Goal: Task Accomplishment & Management: Complete application form

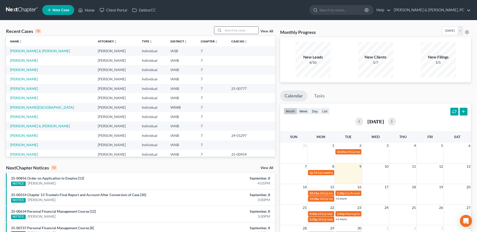
click at [231, 33] on input "search" at bounding box center [240, 30] width 35 height 7
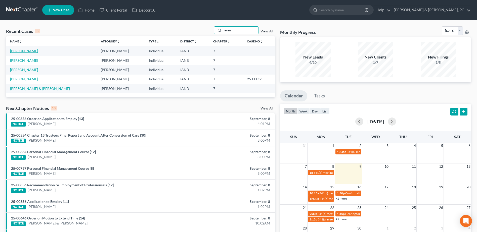
type input "even"
click at [24, 52] on link "[PERSON_NAME]" at bounding box center [24, 51] width 28 height 4
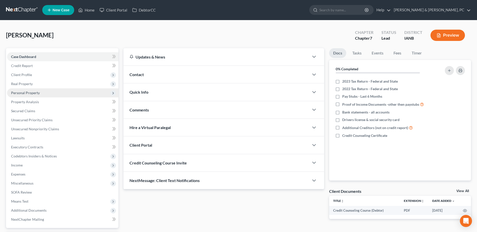
click at [25, 96] on span "Personal Property" at bounding box center [62, 92] width 111 height 9
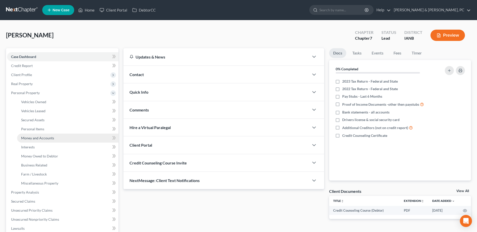
click at [33, 136] on span "Money and Accounts" at bounding box center [37, 138] width 33 height 4
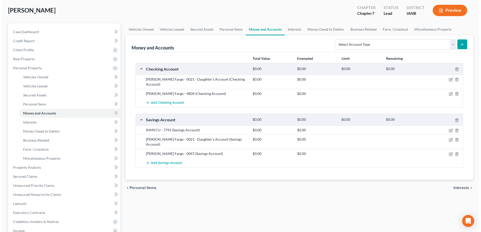
scroll to position [25, 0]
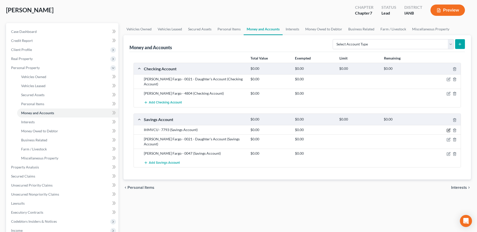
click at [448, 128] on icon "button" at bounding box center [448, 130] width 4 height 4
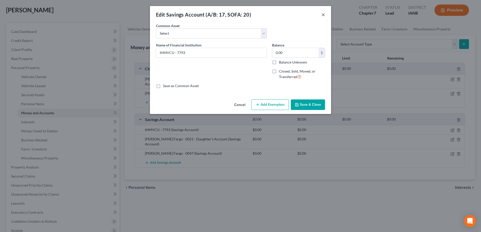
click at [323, 17] on button "×" at bounding box center [323, 15] width 4 height 6
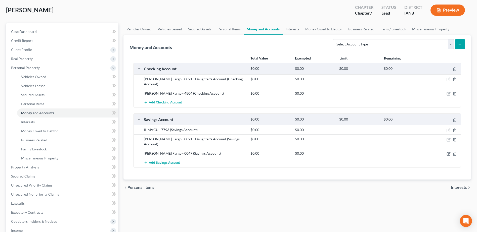
click at [447, 77] on div at bounding box center [442, 79] width 35 height 5
click at [447, 78] on icon "button" at bounding box center [448, 79] width 4 height 4
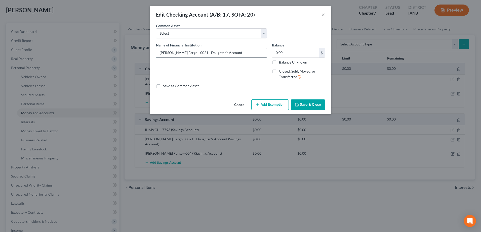
click at [260, 53] on input "Wells Fargo - 0021 - Daughter's Account" at bounding box center [211, 53] width 110 height 10
click at [260, 55] on input "Wells Fargo - 0021 - Daughter's Account (No Statements Needed)" at bounding box center [211, 53] width 110 height 10
drag, startPoint x: 263, startPoint y: 52, endPoint x: 222, endPoint y: 56, distance: 40.9
click at [222, 56] on input "Wells Fargo - 0021 - Daughter's Account (No Statements Needed)" at bounding box center [211, 53] width 110 height 10
paste input "(No Statements Needed)"
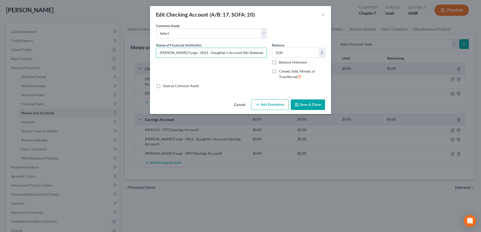
type input "Wells Fargo - 0021 - Daughter's Account (No Statements Needed)"
click at [304, 100] on button "Save & Close" at bounding box center [308, 105] width 34 height 11
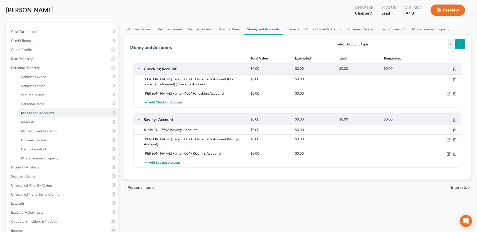
click at [446, 138] on icon "button" at bounding box center [448, 140] width 4 height 4
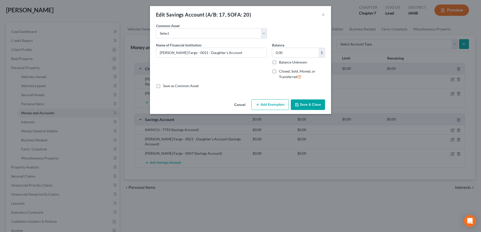
click at [273, 100] on button "Add Exemption" at bounding box center [269, 105] width 37 height 11
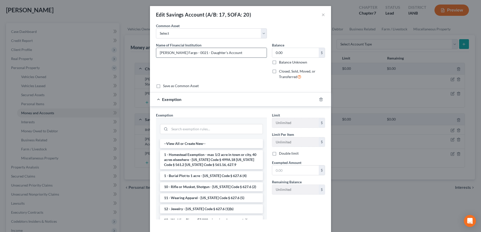
click at [251, 52] on input "Wells Fargo - 0021 - Daughter's Account" at bounding box center [211, 53] width 110 height 10
paste input "(No Statements Needed)"
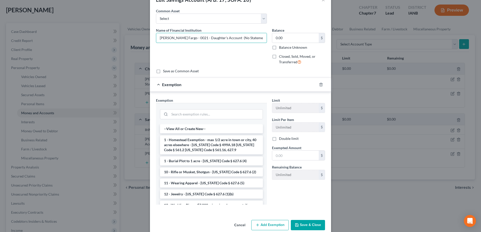
scroll to position [23, 0]
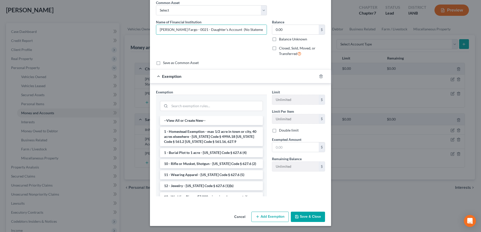
type input "Wells Fargo - 0021 - Daughter's Account (No Statements Needed)"
click at [305, 215] on button "Save & Close" at bounding box center [308, 217] width 34 height 11
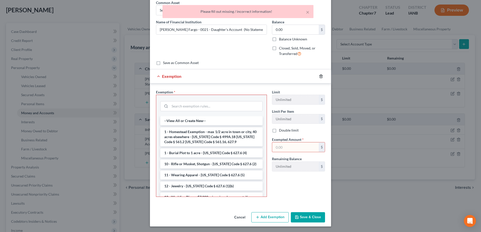
click at [319, 76] on icon "button" at bounding box center [320, 76] width 2 height 3
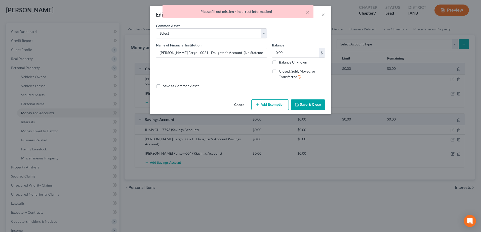
scroll to position [0, 0]
click at [309, 104] on button "Save & Close" at bounding box center [308, 105] width 34 height 11
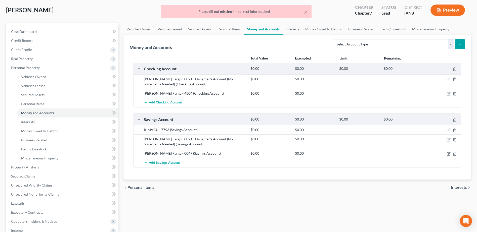
click at [304, 194] on div "chevron_left Personal Items Interests chevron_right" at bounding box center [296, 188] width 347 height 16
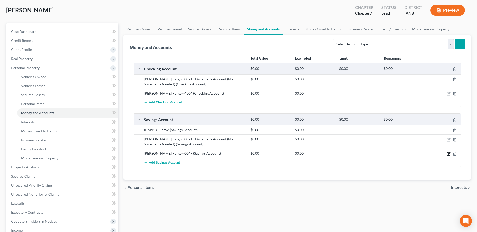
click at [448, 154] on icon "button" at bounding box center [448, 154] width 4 height 4
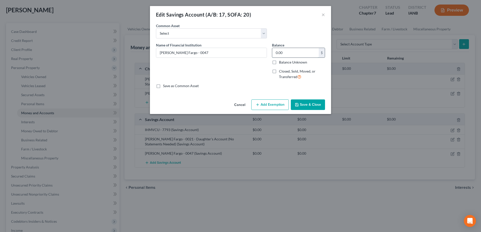
click at [295, 52] on input "0.00" at bounding box center [295, 53] width 46 height 10
type input "5.00"
click at [269, 105] on button "Add Exemption" at bounding box center [269, 105] width 37 height 11
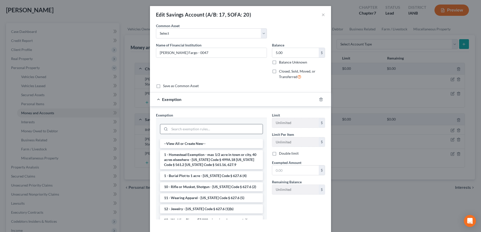
drag, startPoint x: 202, startPoint y: 123, endPoint x: 203, endPoint y: 128, distance: 5.5
click at [202, 123] on div at bounding box center [211, 128] width 103 height 13
click at [202, 128] on input "search" at bounding box center [215, 129] width 93 height 10
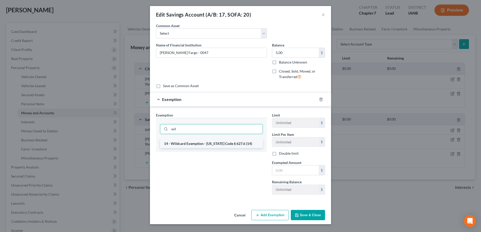
type input "wil"
drag, startPoint x: 200, startPoint y: 144, endPoint x: 203, endPoint y: 144, distance: 3.0
click at [200, 144] on li "14 - Wildcard Exemption - Iowa Code § 627.6 (14)" at bounding box center [211, 143] width 103 height 9
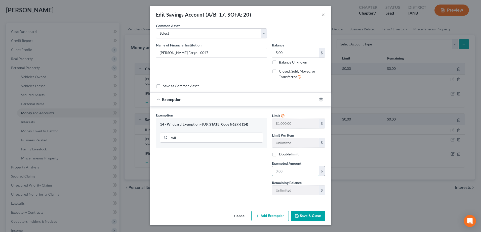
click at [301, 173] on input "text" at bounding box center [295, 171] width 46 height 10
type input "5.00"
click at [312, 220] on button "Save & Close" at bounding box center [308, 216] width 34 height 11
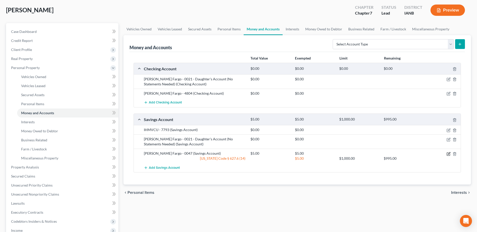
click at [449, 153] on icon "button" at bounding box center [448, 154] width 4 height 4
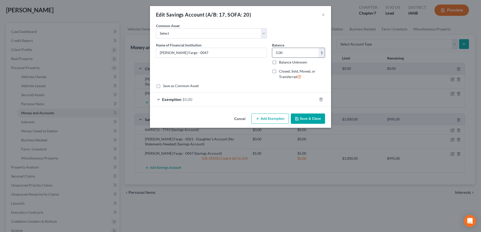
click at [298, 51] on input "5.00" at bounding box center [295, 53] width 46 height 10
type input "0.00"
click at [322, 99] on icon "button" at bounding box center [321, 100] width 4 height 4
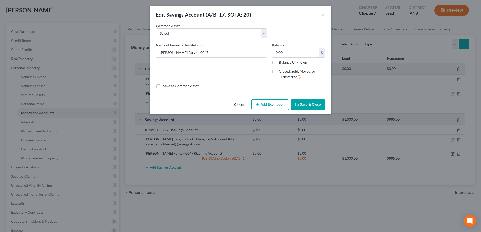
click at [318, 109] on button "Save & Close" at bounding box center [308, 105] width 34 height 11
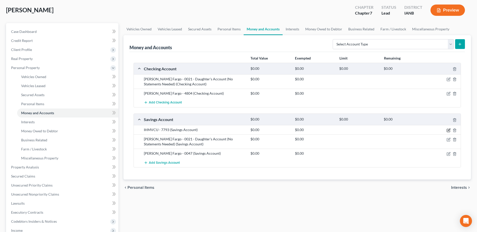
click at [450, 130] on icon "button" at bounding box center [448, 130] width 4 height 4
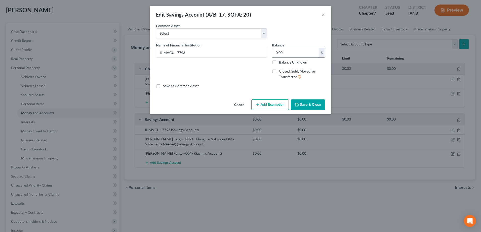
click at [291, 52] on input "0.00" at bounding box center [295, 53] width 46 height 10
type input "5.00"
click at [262, 102] on button "Add Exemption" at bounding box center [269, 105] width 37 height 11
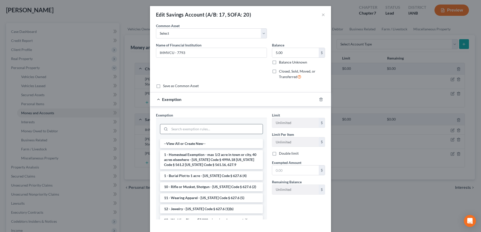
click at [208, 131] on input "search" at bounding box center [215, 129] width 93 height 10
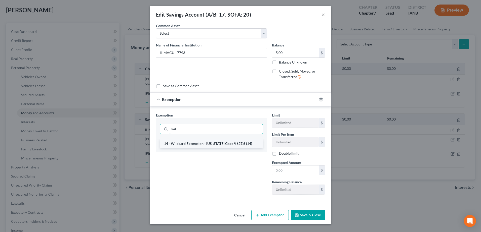
type input "wil"
click at [207, 146] on li "14 - Wildcard Exemption - Iowa Code § 627.6 (14)" at bounding box center [211, 143] width 103 height 9
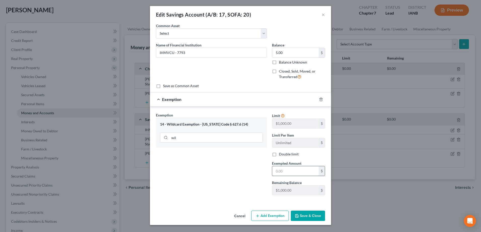
click at [285, 169] on input "text" at bounding box center [295, 171] width 46 height 10
type input "5.00"
click at [302, 219] on button "Save & Close" at bounding box center [308, 216] width 34 height 11
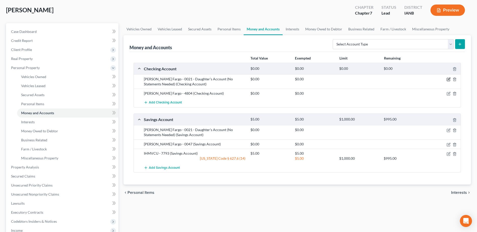
click at [449, 78] on icon "button" at bounding box center [448, 79] width 4 height 4
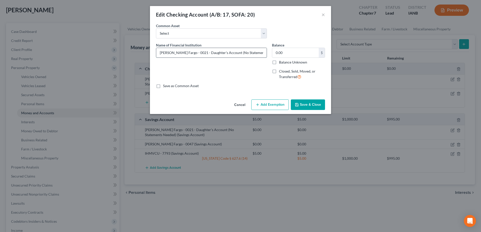
drag, startPoint x: 261, startPoint y: 53, endPoint x: 191, endPoint y: 56, distance: 71.0
click at [191, 56] on input "Wells Fargo - 0021 - Daughter's Account (No Statements Needed)" at bounding box center [211, 53] width 110 height 10
paste input "Joint on child’s account for convenience only, no debtor funds."
type input "Wells Fargo - 0021 -Joint on child’s account for convenience only, no debtor fu…"
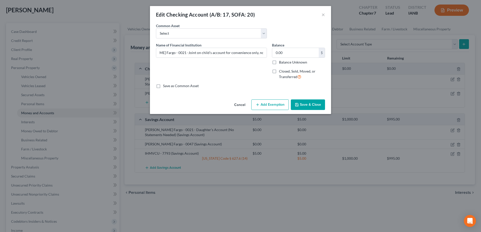
scroll to position [0, 0]
click at [311, 105] on button "Save & Close" at bounding box center [308, 105] width 34 height 11
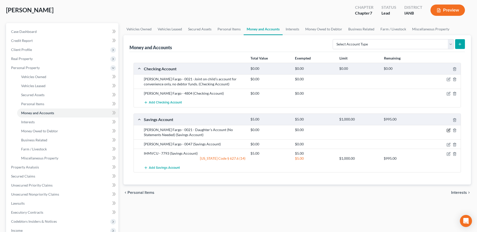
click at [449, 129] on icon "button" at bounding box center [449, 130] width 2 height 2
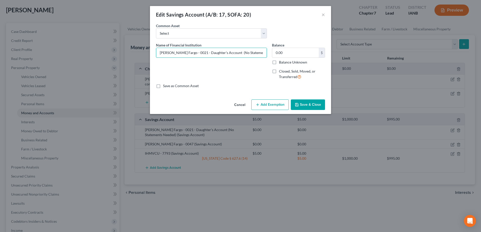
drag, startPoint x: 192, startPoint y: 55, endPoint x: 285, endPoint y: 58, distance: 92.8
click at [285, 58] on div "Name of Financial Institution * Wells Fargo - 0021 - Daughter's Account (No Sta…" at bounding box center [240, 62] width 174 height 41
paste input "Joint on child’s account for convenience only, no debtor funds."
click at [188, 53] on input "Wells Fargo - 0021 - Joint on child’s account for convenience only, no debtor f…" at bounding box center [211, 53] width 110 height 10
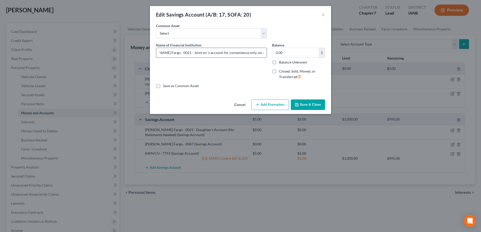
scroll to position [0, 15]
type input "Wells Fargo - 0021 - Joint on daughter’s account for convenience only, no debto…"
click at [317, 102] on button "Save & Close" at bounding box center [308, 105] width 34 height 11
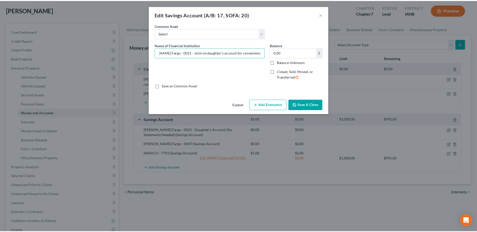
scroll to position [0, 0]
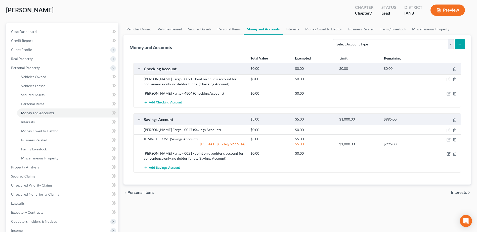
click at [449, 79] on icon "button" at bounding box center [448, 79] width 4 height 4
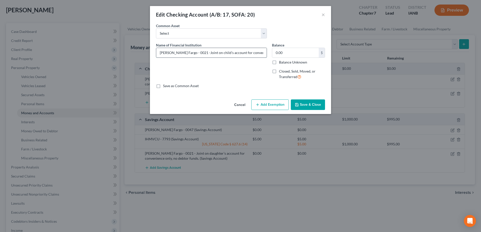
click at [212, 53] on input "Wells Fargo - 0021 -Joint on child’s account for convenience only, no debtor fu…" at bounding box center [211, 53] width 110 height 10
type input "Wells Fargo - 0021 -Joint on daughter's account for convenience only, no debtor…"
click at [307, 101] on button "Save & Close" at bounding box center [308, 105] width 34 height 11
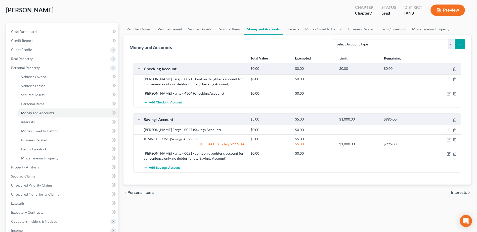
click at [290, 207] on div "Vehicles Owned Vehicles Leased Secured Assets Personal Items Money and Accounts…" at bounding box center [297, 172] width 352 height 299
click at [446, 93] on icon "button" at bounding box center [448, 94] width 4 height 4
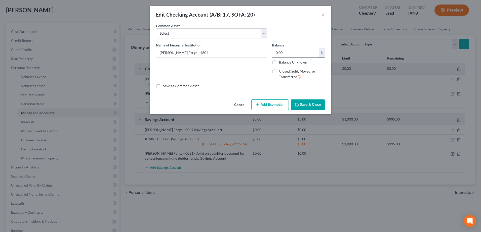
click at [288, 49] on input "0.00" at bounding box center [295, 53] width 46 height 10
type input "322.40"
click at [266, 108] on button "Add Exemption" at bounding box center [269, 105] width 37 height 11
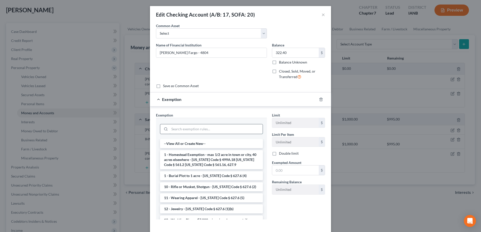
click at [180, 127] on input "search" at bounding box center [215, 129] width 93 height 10
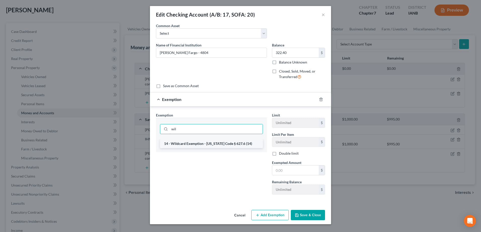
type input "wil"
click at [190, 146] on li "14 - Wildcard Exemption - Iowa Code § 627.6 (14)" at bounding box center [211, 143] width 103 height 9
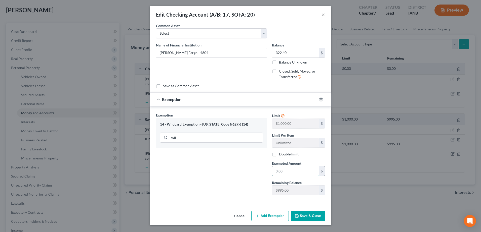
click at [294, 167] on input "text" at bounding box center [295, 171] width 46 height 10
type input "322.40"
click at [313, 215] on button "Save & Close" at bounding box center [308, 216] width 34 height 11
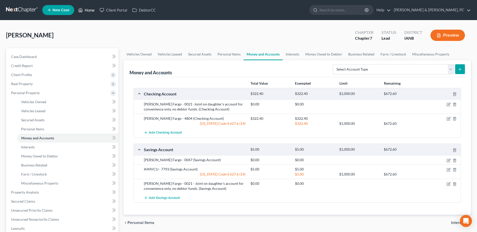
click at [86, 11] on link "Home" at bounding box center [86, 10] width 21 height 9
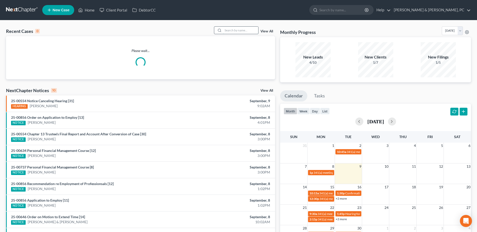
click at [232, 31] on input "search" at bounding box center [240, 30] width 35 height 7
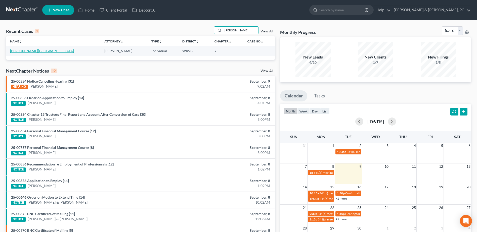
type input "murry"
click at [21, 50] on link "[PERSON_NAME][GEOGRAPHIC_DATA]" at bounding box center [42, 51] width 64 height 4
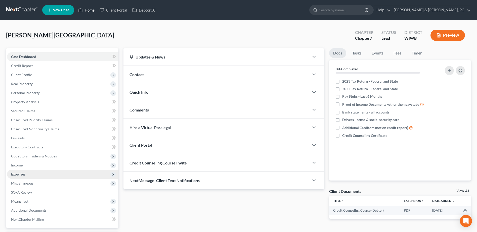
drag, startPoint x: 83, startPoint y: 12, endPoint x: 51, endPoint y: 171, distance: 162.3
click at [83, 12] on link "Home" at bounding box center [86, 10] width 21 height 9
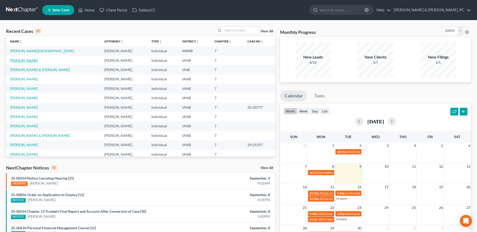
click at [21, 58] on link "[PERSON_NAME]" at bounding box center [24, 60] width 28 height 4
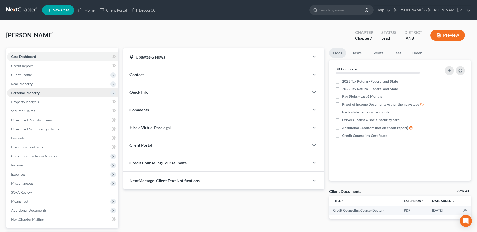
click at [36, 95] on span "Personal Property" at bounding box center [62, 92] width 111 height 9
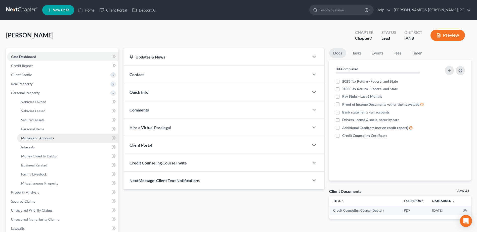
click at [45, 139] on span "Money and Accounts" at bounding box center [37, 138] width 33 height 4
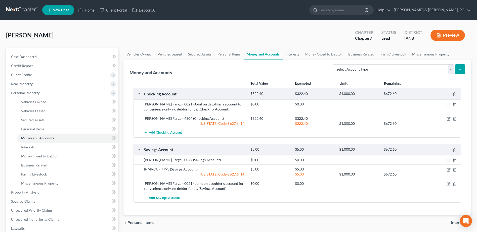
click at [447, 159] on icon "button" at bounding box center [448, 161] width 4 height 4
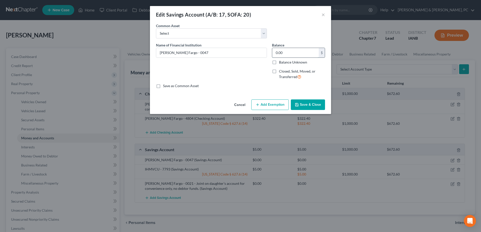
click at [286, 52] on input "0.00" at bounding box center [295, 53] width 46 height 10
type input "32.51"
click at [268, 108] on button "Add Exemption" at bounding box center [269, 105] width 37 height 11
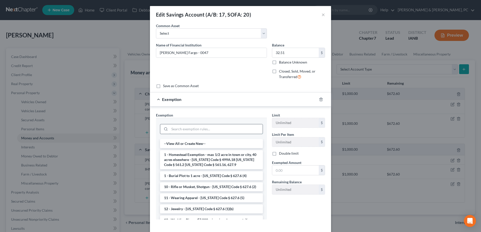
click at [188, 130] on input "search" at bounding box center [215, 129] width 93 height 10
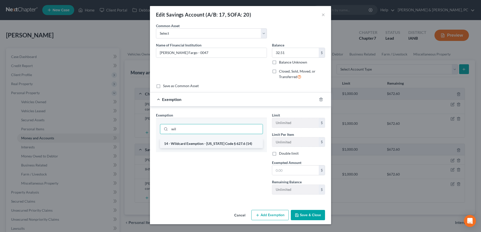
type input "wil"
click at [192, 146] on li "14 - Wildcard Exemption - Iowa Code § 627.6 (14)" at bounding box center [211, 143] width 103 height 9
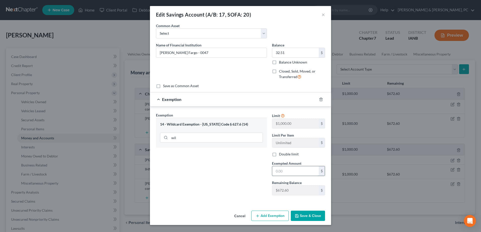
click at [288, 174] on input "text" at bounding box center [295, 171] width 46 height 10
type input "32.51"
click at [315, 217] on button "Save & Close" at bounding box center [308, 216] width 34 height 11
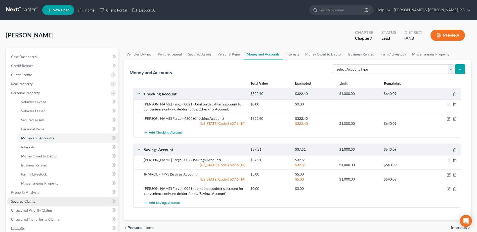
click at [25, 199] on link "Secured Claims" at bounding box center [62, 201] width 111 height 9
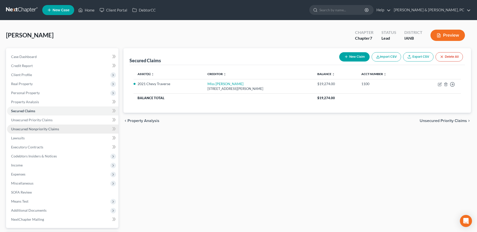
click at [41, 126] on link "Unsecured Nonpriority Claims" at bounding box center [62, 129] width 111 height 9
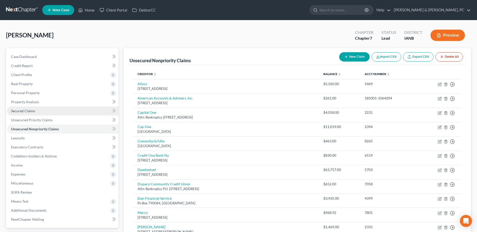
click at [24, 111] on span "Secured Claims" at bounding box center [23, 111] width 24 height 4
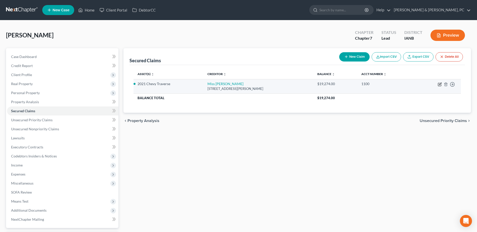
click at [439, 83] on icon "button" at bounding box center [440, 84] width 4 height 4
select select "14"
select select "0"
select select "4"
select select "0"
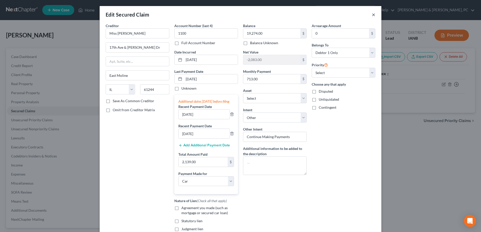
click at [372, 16] on button "×" at bounding box center [373, 15] width 4 height 6
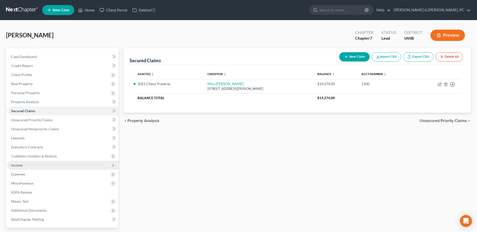
click at [31, 163] on span "Income" at bounding box center [62, 165] width 111 height 9
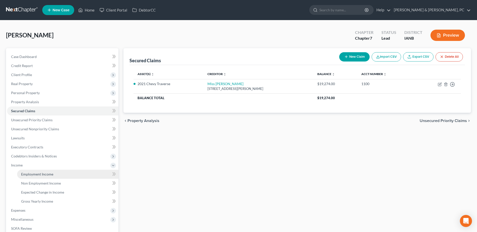
click at [31, 174] on span "Employment Income" at bounding box center [37, 174] width 32 height 4
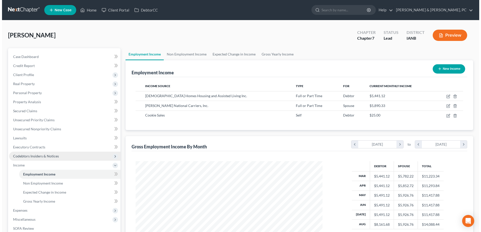
scroll to position [93, 197]
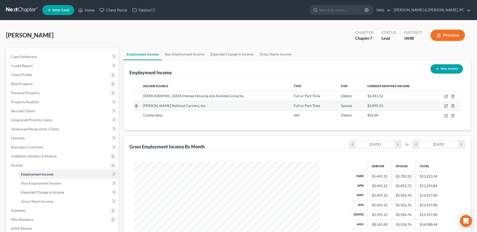
click at [443, 104] on td at bounding box center [446, 106] width 29 height 10
click at [447, 104] on td at bounding box center [446, 106] width 29 height 10
click at [446, 105] on icon "button" at bounding box center [446, 106] width 4 height 4
select select "0"
select select "52"
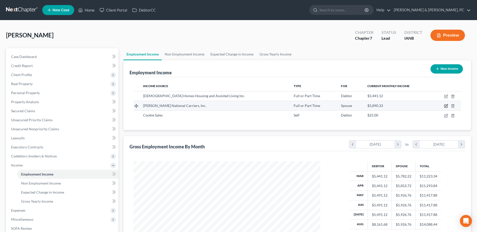
select select "1"
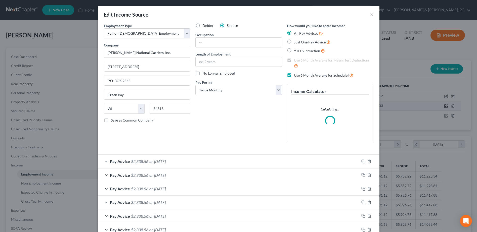
scroll to position [94, 199]
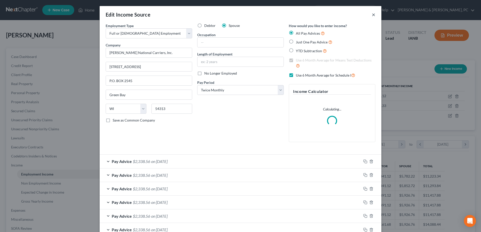
click at [371, 14] on button "×" at bounding box center [373, 15] width 4 height 6
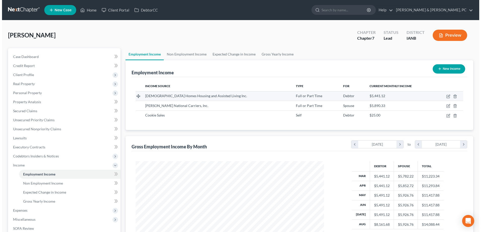
scroll to position [251229, 251125]
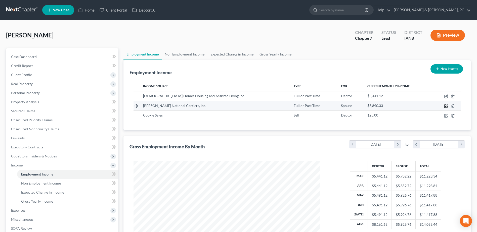
click at [445, 106] on icon "button" at bounding box center [446, 106] width 4 height 4
select select "0"
select select "52"
select select "1"
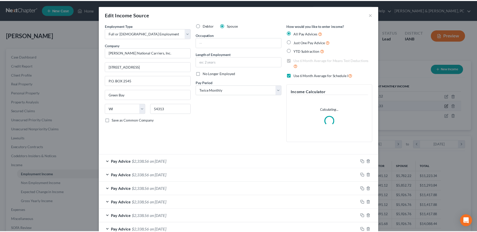
scroll to position [94, 199]
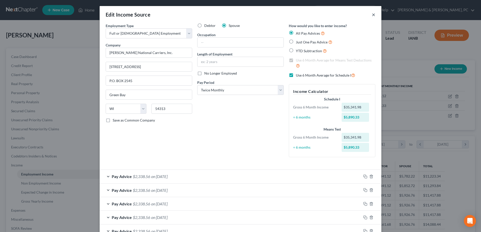
click at [371, 12] on button "×" at bounding box center [373, 15] width 4 height 6
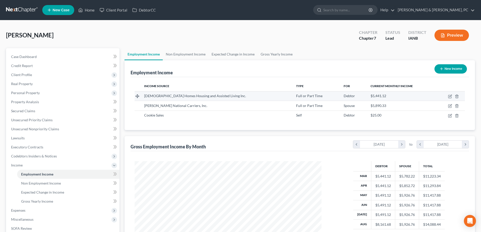
scroll to position [251229, 251125]
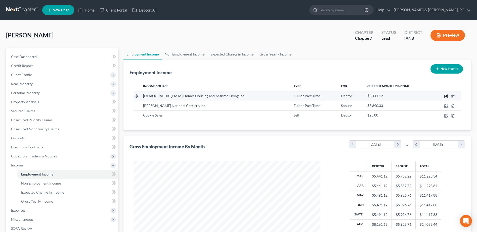
click at [445, 95] on icon "button" at bounding box center [445, 96] width 3 height 3
select select "0"
select select "24"
select select "1"
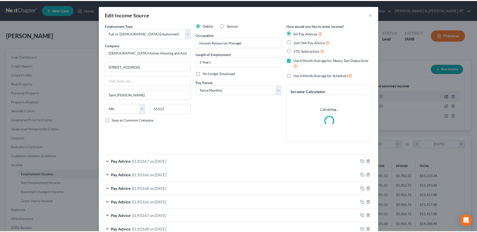
scroll to position [94, 199]
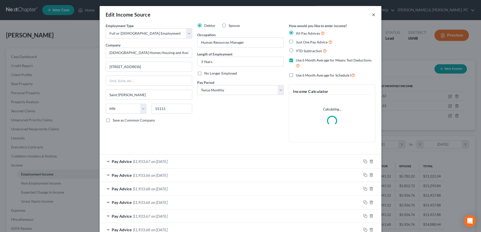
click at [371, 14] on button "×" at bounding box center [373, 15] width 4 height 6
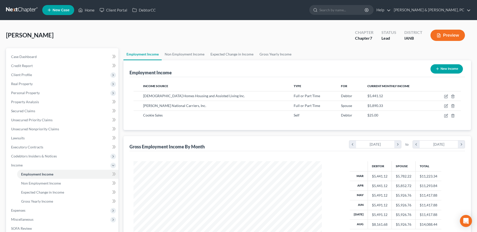
scroll to position [251229, 251125]
click at [55, 181] on span "Non Employment Income" at bounding box center [41, 183] width 40 height 4
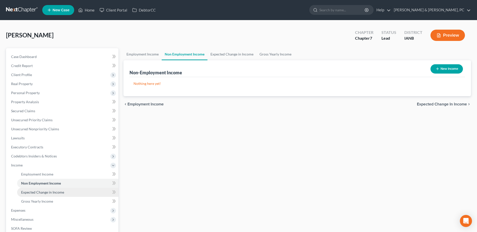
click at [57, 190] on span "Expected Change in Income" at bounding box center [42, 192] width 43 height 4
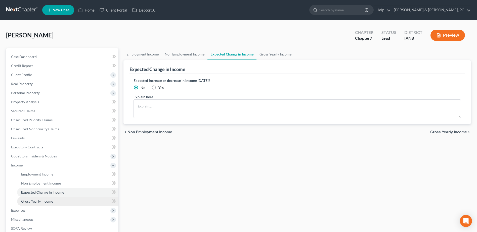
click at [54, 197] on link "Gross Yearly Income" at bounding box center [67, 201] width 101 height 9
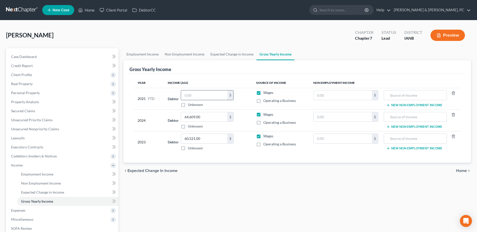
click at [193, 97] on input "text" at bounding box center [204, 95] width 46 height 10
type input "48,878.07"
click at [34, 212] on span "Expenses" at bounding box center [62, 210] width 111 height 9
click at [43, 197] on link "Personal" at bounding box center [67, 201] width 101 height 9
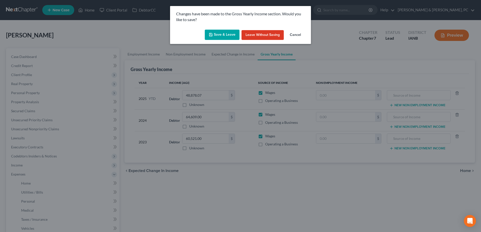
click at [221, 31] on button "Save & Leave" at bounding box center [222, 35] width 35 height 11
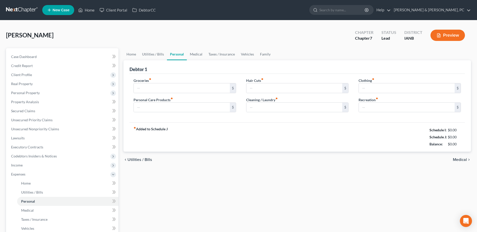
type input "1,000.00"
type input "200.00"
type input "40.00"
type input "0.00"
type input "50.00"
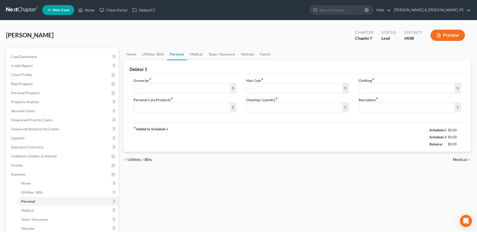
type input "100.00"
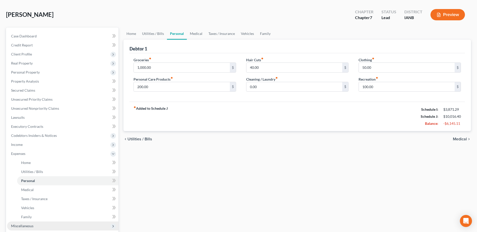
scroll to position [7, 0]
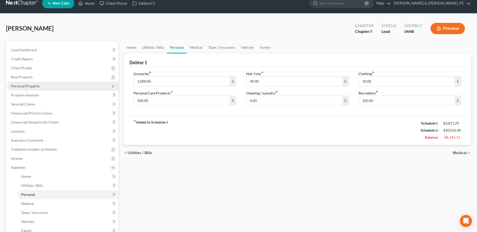
click at [29, 87] on span "Personal Property" at bounding box center [25, 86] width 29 height 4
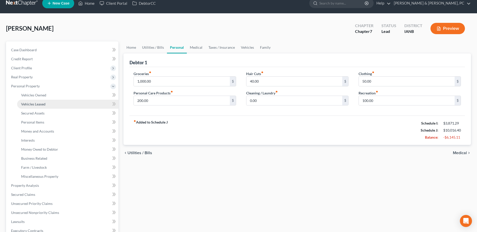
click at [39, 106] on span "Vehicles Leased" at bounding box center [33, 104] width 24 height 4
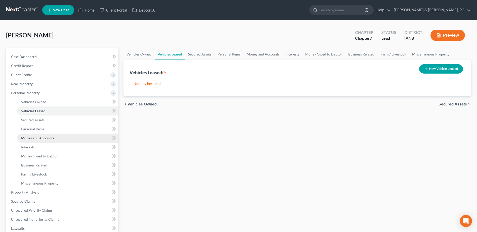
click at [34, 136] on span "Money and Accounts" at bounding box center [37, 138] width 33 height 4
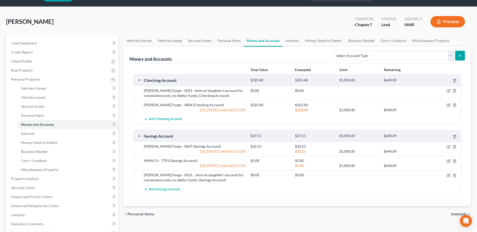
scroll to position [25, 0]
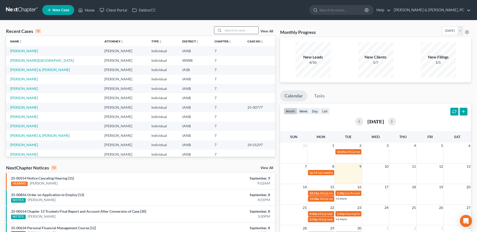
click at [241, 28] on input "search" at bounding box center [240, 30] width 35 height 7
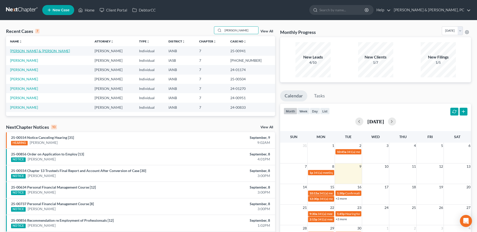
type input "andrews"
click at [43, 52] on link "[PERSON_NAME] & [PERSON_NAME]" at bounding box center [40, 51] width 60 height 4
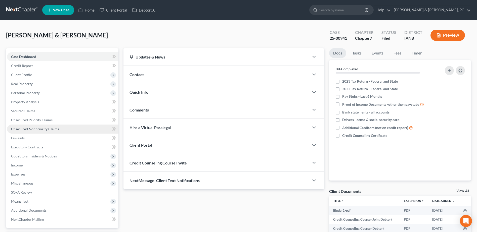
click at [38, 125] on link "Unsecured Nonpriority Claims" at bounding box center [62, 129] width 111 height 9
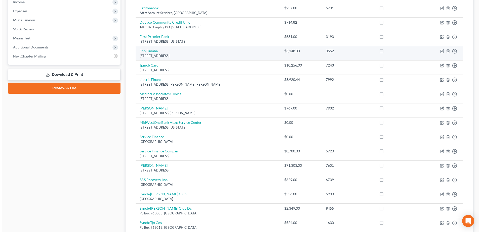
scroll to position [176, 0]
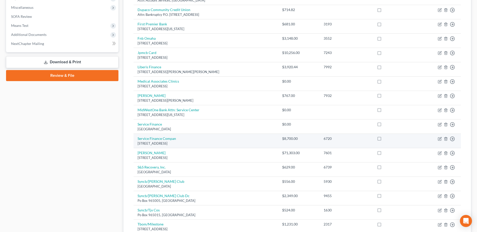
click at [440, 137] on td "Move to D Move to E Move to G Move to Notice Only" at bounding box center [439, 141] width 44 height 14
click at [440, 139] on icon "button" at bounding box center [440, 138] width 2 height 2
select select "9"
select select "1"
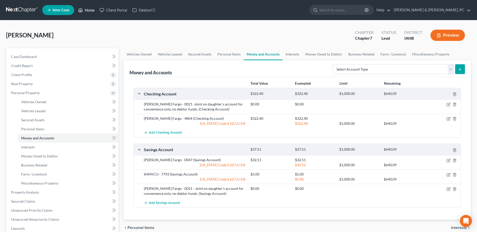
click at [85, 14] on link "Home" at bounding box center [86, 10] width 21 height 9
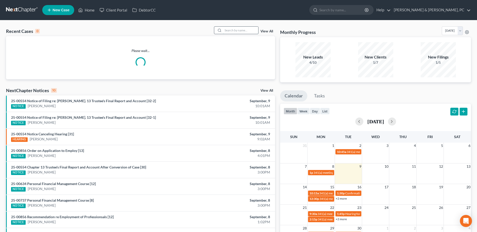
click at [242, 29] on input "search" at bounding box center [240, 30] width 35 height 7
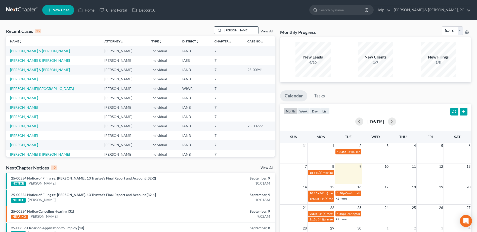
type input "moore"
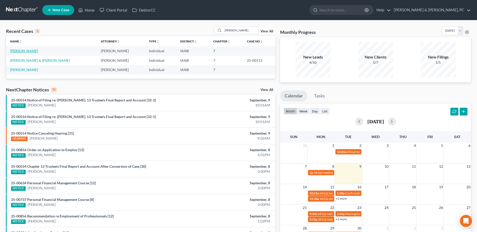
click at [22, 50] on link "[PERSON_NAME]" at bounding box center [24, 51] width 28 height 4
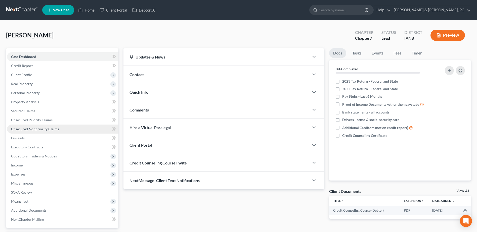
click at [52, 130] on span "Unsecured Nonpriority Claims" at bounding box center [35, 129] width 48 height 4
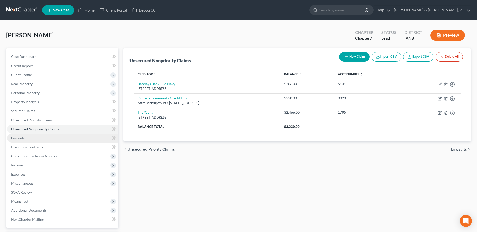
click at [70, 140] on link "Lawsuits" at bounding box center [62, 138] width 111 height 9
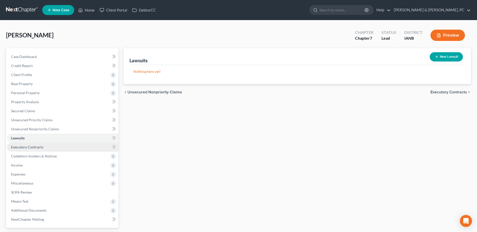
click at [64, 148] on link "Executory Contracts" at bounding box center [62, 147] width 111 height 9
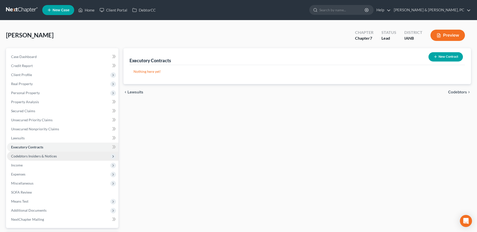
click at [60, 153] on span "Codebtors Insiders & Notices" at bounding box center [62, 156] width 111 height 9
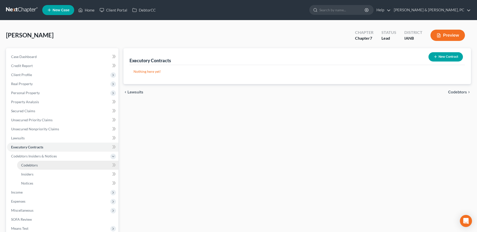
click at [44, 165] on link "Codebtors" at bounding box center [67, 165] width 101 height 9
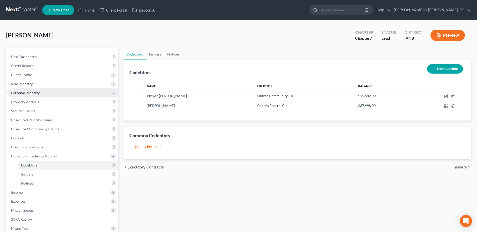
click at [43, 90] on span "Personal Property" at bounding box center [62, 92] width 111 height 9
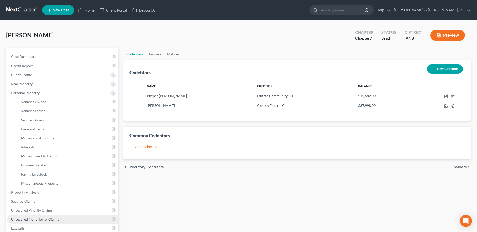
click at [35, 216] on link "Unsecured Nonpriority Claims" at bounding box center [62, 219] width 111 height 9
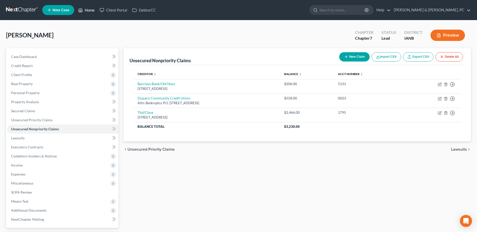
drag, startPoint x: 81, startPoint y: 8, endPoint x: 112, endPoint y: 42, distance: 46.1
click at [81, 8] on icon at bounding box center [80, 10] width 5 height 6
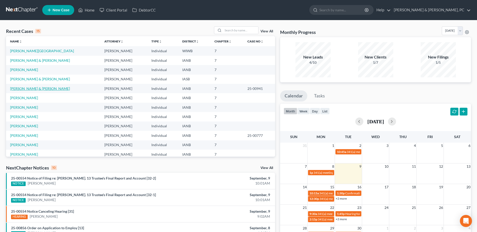
click at [26, 87] on link "[PERSON_NAME] & [PERSON_NAME]" at bounding box center [40, 88] width 60 height 4
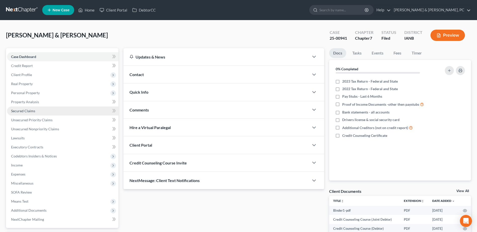
click at [27, 111] on span "Secured Claims" at bounding box center [23, 111] width 24 height 4
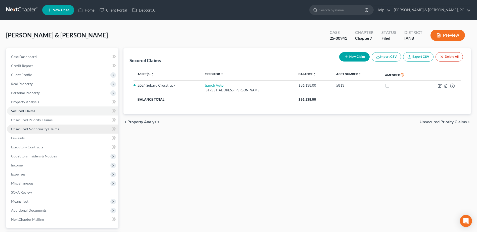
click at [30, 129] on span "Unsecured Nonpriority Claims" at bounding box center [35, 129] width 48 height 4
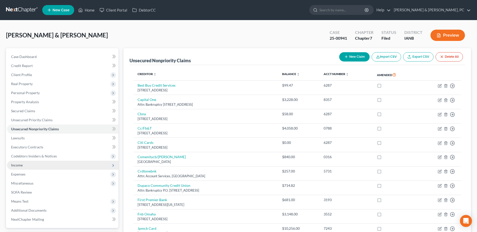
click at [20, 168] on span "Income" at bounding box center [62, 165] width 111 height 9
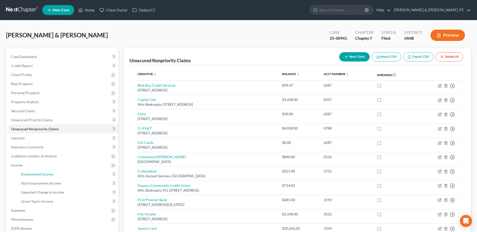
click at [29, 172] on span "Employment Income" at bounding box center [37, 174] width 32 height 4
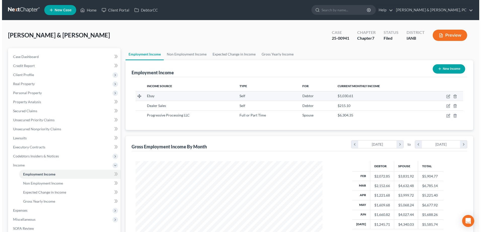
scroll to position [93, 197]
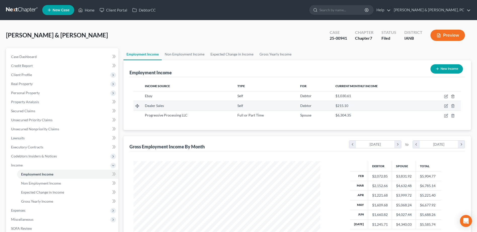
click at [446, 104] on td at bounding box center [442, 106] width 38 height 10
click at [445, 105] on icon "button" at bounding box center [446, 106] width 4 height 4
select select "1"
select select "0"
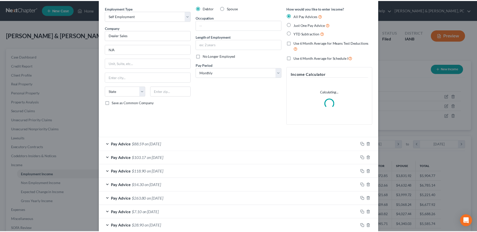
scroll to position [0, 0]
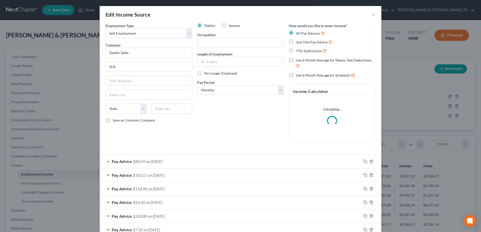
click at [374, 14] on div "Edit Income Source ×" at bounding box center [240, 14] width 281 height 17
click at [372, 14] on button "×" at bounding box center [373, 15] width 4 height 6
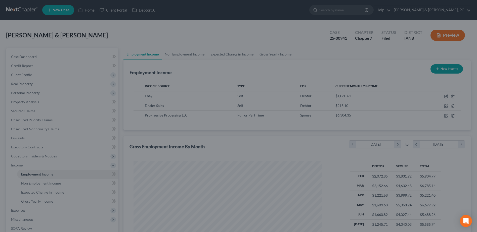
scroll to position [251229, 251125]
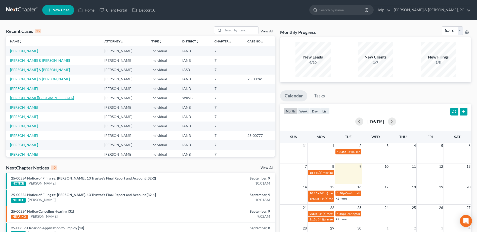
click at [26, 97] on link "[PERSON_NAME][GEOGRAPHIC_DATA]" at bounding box center [42, 98] width 64 height 4
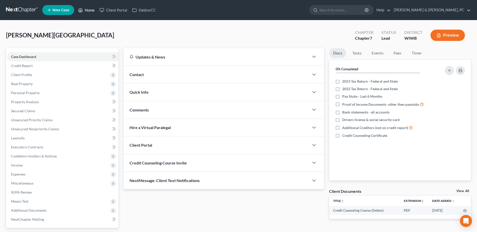
click at [90, 10] on link "Home" at bounding box center [86, 10] width 21 height 9
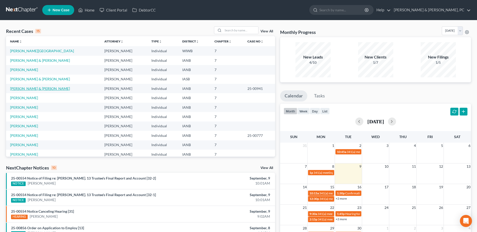
click at [30, 90] on link "[PERSON_NAME] & [PERSON_NAME]" at bounding box center [40, 88] width 60 height 4
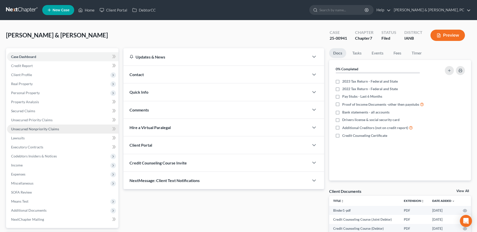
click at [37, 125] on link "Unsecured Nonpriority Claims" at bounding box center [62, 129] width 111 height 9
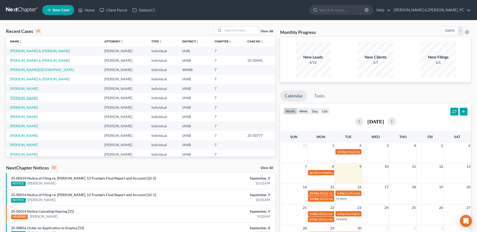
click at [16, 98] on link "[PERSON_NAME]" at bounding box center [24, 98] width 28 height 4
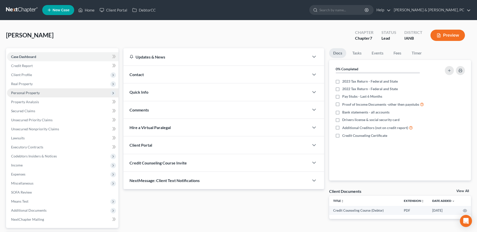
click at [31, 91] on span "Personal Property" at bounding box center [25, 93] width 29 height 4
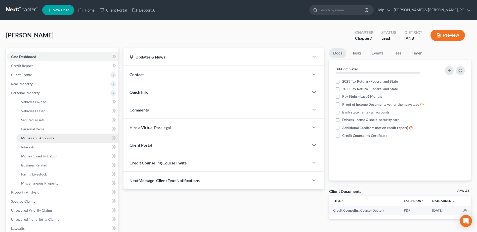
click at [45, 140] on span "Money and Accounts" at bounding box center [37, 138] width 33 height 4
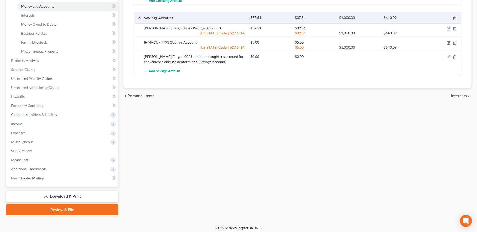
scroll to position [134, 0]
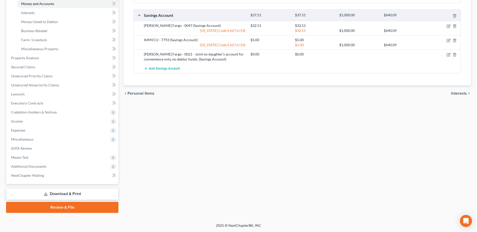
drag, startPoint x: 77, startPoint y: 204, endPoint x: 97, endPoint y: 205, distance: 20.6
click at [77, 204] on link "Review & File" at bounding box center [62, 207] width 112 height 11
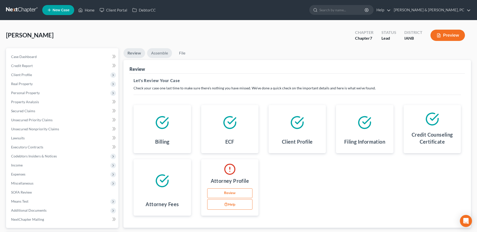
click at [155, 53] on link "Assemble" at bounding box center [159, 53] width 25 height 10
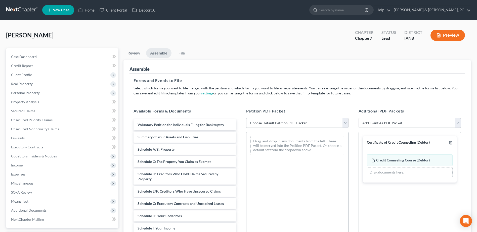
click at [50, 51] on div "Case Dashboard Payments Invoices Payments Payments Credit Report Client Profile…" at bounding box center [62, 138] width 112 height 180
click at [47, 55] on link "Case Dashboard" at bounding box center [62, 56] width 111 height 9
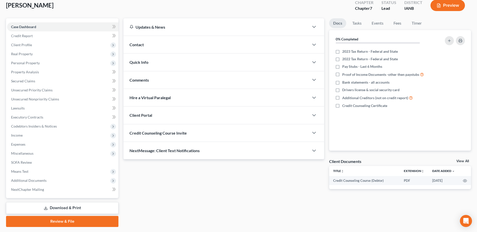
scroll to position [44, 0]
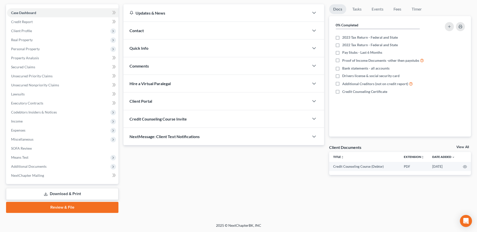
click at [461, 148] on link "View All" at bounding box center [462, 148] width 13 height 4
select select "4"
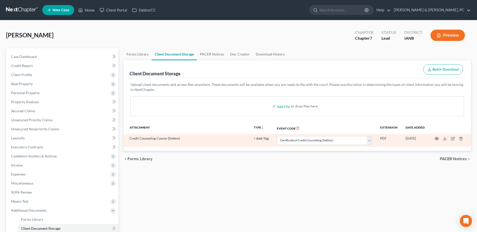
click at [436, 140] on icon "button" at bounding box center [437, 138] width 4 height 3
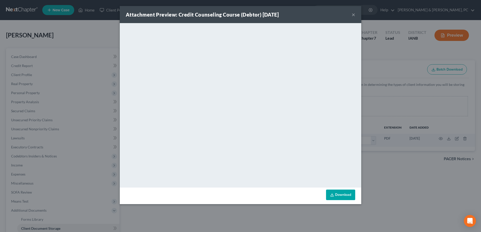
click at [352, 15] on button "×" at bounding box center [353, 15] width 4 height 6
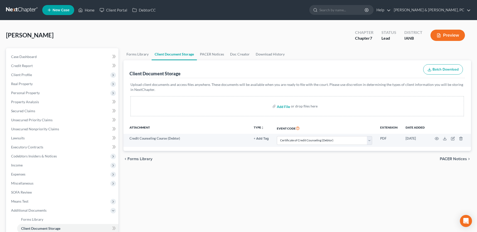
click at [282, 108] on input "file" at bounding box center [283, 106] width 12 height 9
type input "C:\fakepath\Binder1.pdf"
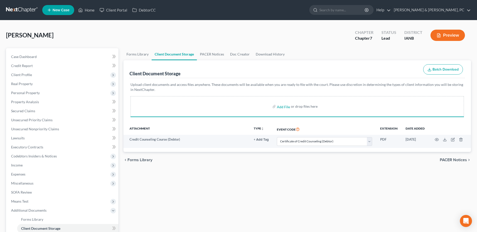
select select "4"
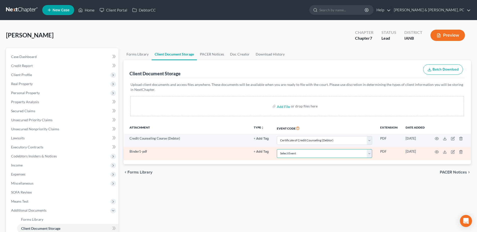
click at [311, 153] on select "Select Event Amend Amend Plan Amended Application Amended List of Creditor(s) (…" at bounding box center [324, 153] width 95 height 9
select select "31"
click at [277, 149] on select "Select Event Amend Amend Plan Amended Application Amended List of Creditor(s) (…" at bounding box center [324, 153] width 95 height 9
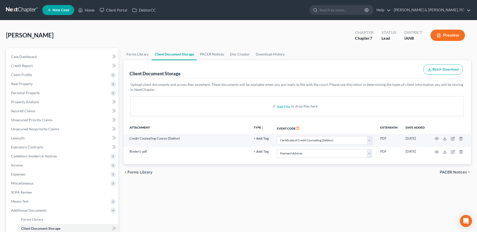
click at [267, 186] on div "Forms Library Client Document Storage PACER Notices Doc Creator Download Histor…" at bounding box center [297, 175] width 352 height 254
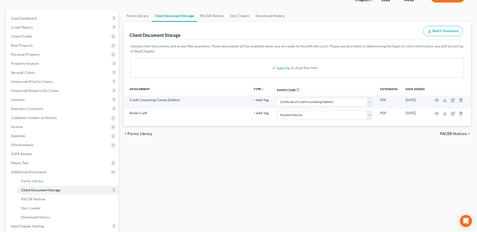
scroll to position [89, 0]
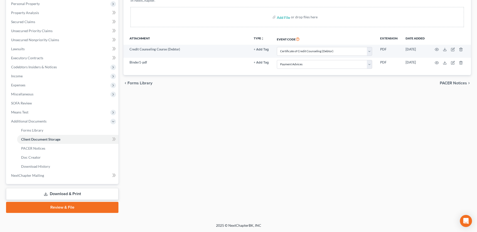
click at [77, 209] on link "Review & File" at bounding box center [62, 207] width 112 height 11
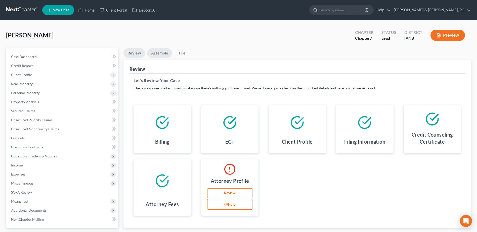
click at [153, 54] on link "Assemble" at bounding box center [159, 53] width 25 height 10
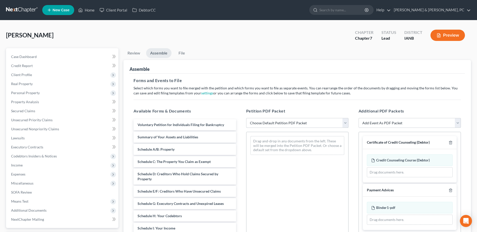
click at [288, 124] on select "Choose Default Petition PDF Packet Complete Bankruptcy Petition (all forms and …" at bounding box center [297, 123] width 102 height 10
select select "0"
click at [246, 118] on select "Choose Default Petition PDF Packet Complete Bankruptcy Petition (all forms and …" at bounding box center [297, 123] width 102 height 10
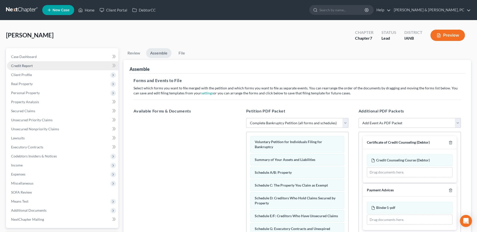
click at [23, 66] on span "Credit Report" at bounding box center [22, 66] width 22 height 4
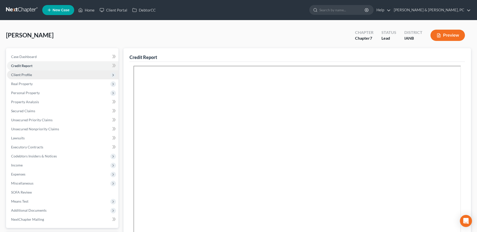
click at [25, 74] on span "Client Profile" at bounding box center [21, 75] width 21 height 4
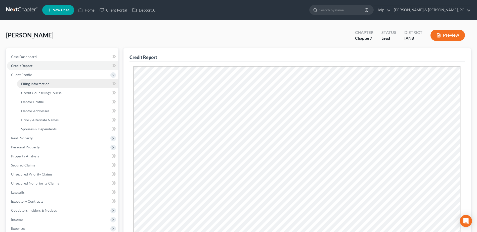
click at [71, 84] on link "Filing Information" at bounding box center [67, 83] width 101 height 9
select select "1"
select select "0"
select select "16"
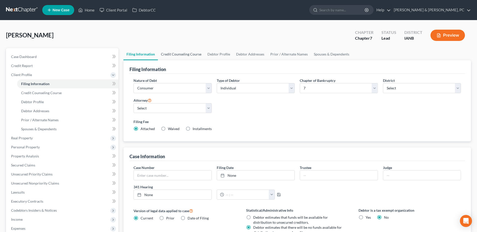
click at [192, 54] on link "Credit Counseling Course" at bounding box center [181, 54] width 46 height 12
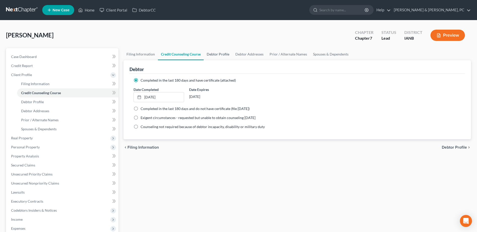
click at [214, 54] on link "Debtor Profile" at bounding box center [218, 54] width 29 height 12
select select "3"
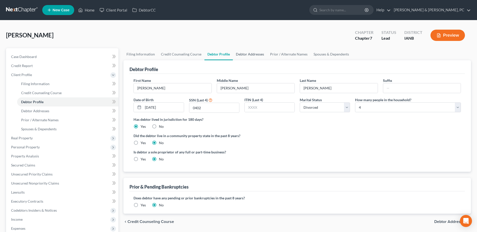
click at [249, 54] on link "Debtor Addresses" at bounding box center [250, 54] width 34 height 12
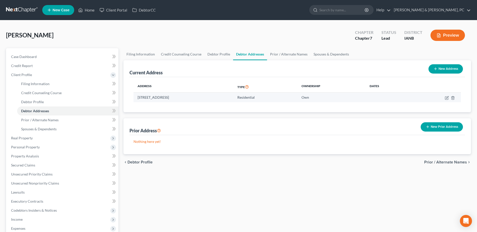
drag, startPoint x: 217, startPoint y: 99, endPoint x: 197, endPoint y: 98, distance: 20.9
click at [197, 98] on td "150 S Park Ridge Rd, North Liberty, IA 52317" at bounding box center [183, 98] width 100 height 10
copy td "52317"
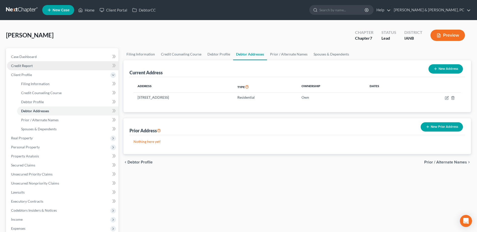
click at [31, 67] on span "Credit Report" at bounding box center [22, 66] width 22 height 4
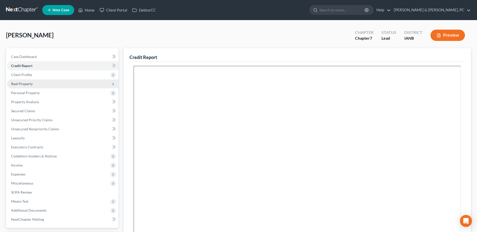
click at [33, 87] on span "Real Property" at bounding box center [62, 83] width 111 height 9
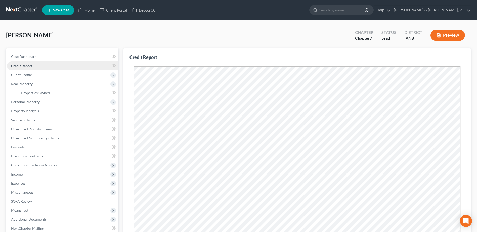
click at [28, 69] on link "Credit Report" at bounding box center [62, 65] width 111 height 9
click at [28, 75] on span "Client Profile" at bounding box center [21, 75] width 21 height 4
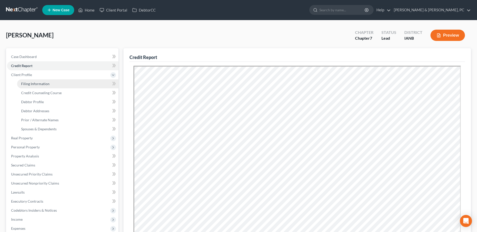
click at [34, 83] on span "Filing Information" at bounding box center [35, 84] width 28 height 4
select select "1"
select select "0"
select select "29"
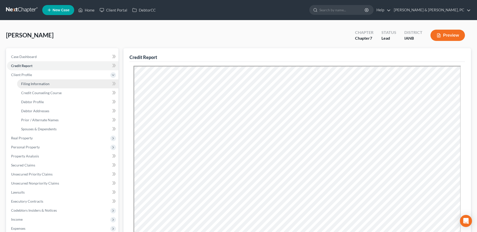
select select "0"
select select "16"
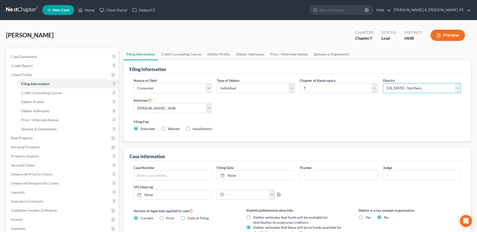
click at [425, 89] on select "Select Alabama - Middle Alabama - Northern Alabama - Southern Alaska Arizona Ar…" at bounding box center [422, 88] width 78 height 10
select select "30"
click at [383, 83] on select "Select Alabama - Middle Alabama - Northern Alabama - Southern Alaska Arizona Ar…" at bounding box center [422, 88] width 78 height 10
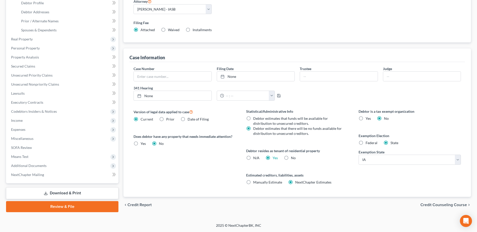
click at [37, 202] on link "Review & File" at bounding box center [62, 206] width 112 height 11
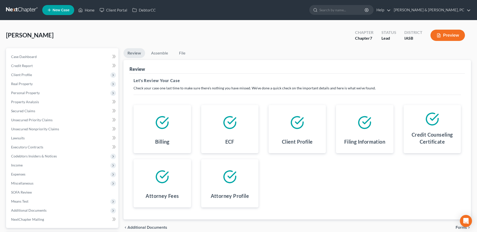
click at [158, 46] on div "Evenson, Stacey Upgraded Chapter Chapter 7 Status Lead District IASB Preview" at bounding box center [238, 37] width 465 height 22
click at [162, 53] on link "Assemble" at bounding box center [159, 53] width 25 height 10
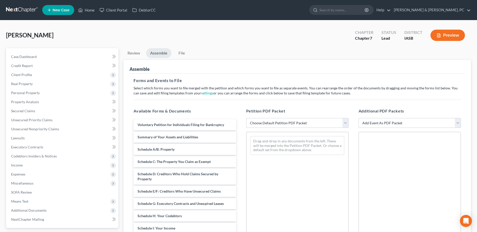
drag, startPoint x: 305, startPoint y: 120, endPoint x: 304, endPoint y: 123, distance: 3.4
click at [305, 120] on select "Choose Default Petition PDF Packet Emergency Filing (Voluntary Petition and Cre…" at bounding box center [297, 123] width 102 height 10
select select "2"
click at [246, 118] on select "Choose Default Petition PDF Packet Emergency Filing (Voluntary Petition and Cre…" at bounding box center [297, 123] width 102 height 10
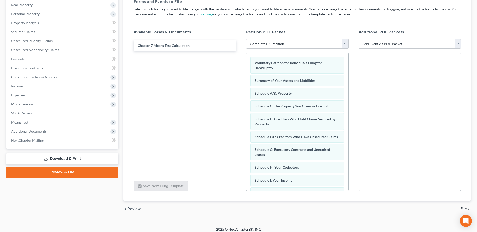
scroll to position [83, 0]
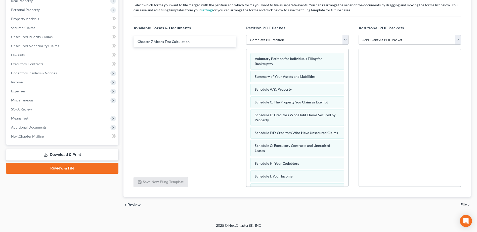
click at [463, 204] on span "File" at bounding box center [463, 205] width 7 height 4
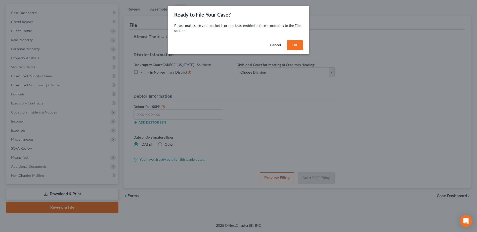
scroll to position [44, 0]
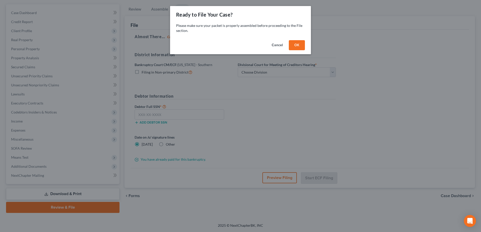
click at [298, 38] on div "Cancel OK" at bounding box center [240, 46] width 141 height 16
click at [298, 42] on button "OK" at bounding box center [297, 45] width 16 height 10
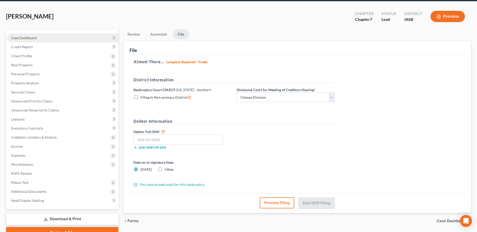
click at [28, 37] on span "Case Dashboard" at bounding box center [24, 38] width 26 height 4
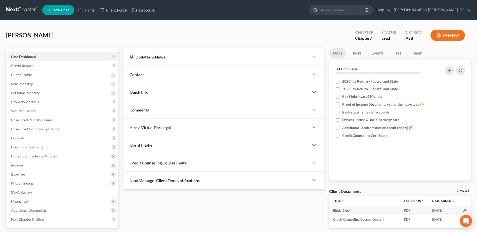
click at [458, 191] on link "View All" at bounding box center [462, 191] width 13 height 4
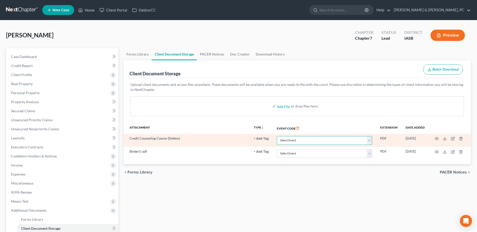
click at [299, 139] on select "Select Event Certificate of Credit Counseling for Debtor Certificate of Credit …" at bounding box center [324, 140] width 95 height 9
select select "0"
click at [277, 136] on select "Select Event Certificate of Credit Counseling for Debtor Certificate of Credit …" at bounding box center [324, 140] width 95 height 9
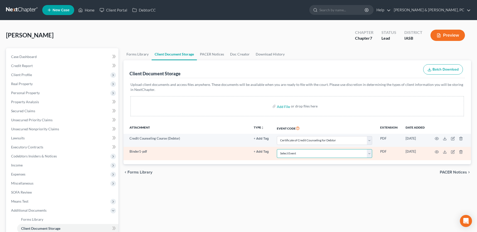
click at [317, 154] on select "Select Event Certificate of Credit Counseling for Debtor Certificate of Credit …" at bounding box center [324, 153] width 95 height 9
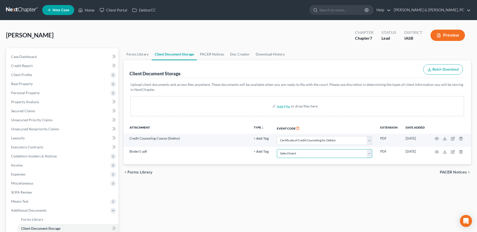
select select "9"
click at [277, 149] on select "Select Event Certificate of Credit Counseling for Debtor Certificate of Credit …" at bounding box center [324, 153] width 95 height 9
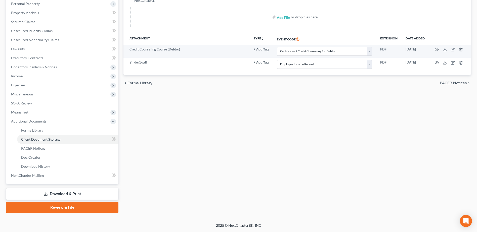
click at [68, 207] on link "Review & File" at bounding box center [62, 207] width 112 height 11
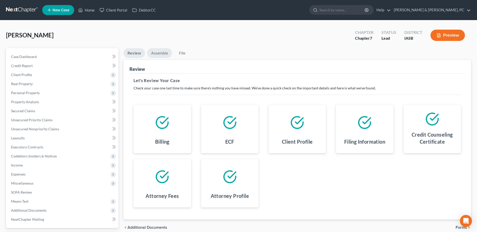
click at [164, 53] on link "Assemble" at bounding box center [159, 53] width 25 height 10
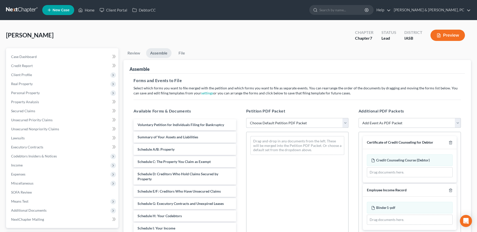
click at [328, 125] on select "Choose Default Petition PDF Packet Emergency Filing (Voluntary Petition and Cre…" at bounding box center [297, 123] width 102 height 10
select select "2"
click at [246, 118] on select "Choose Default Petition PDF Packet Emergency Filing (Voluntary Petition and Cre…" at bounding box center [297, 123] width 102 height 10
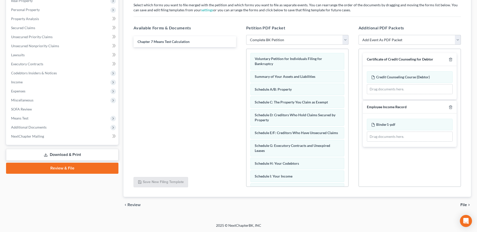
click at [462, 205] on span "File" at bounding box center [463, 205] width 7 height 4
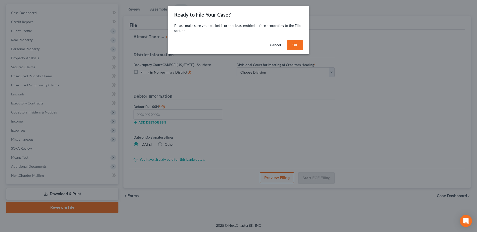
scroll to position [44, 0]
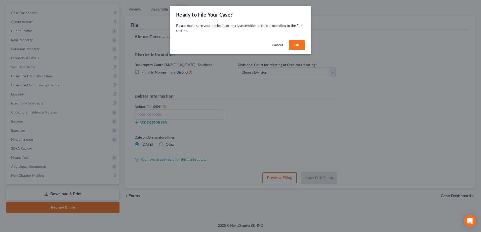
click at [290, 43] on button "OK" at bounding box center [297, 45] width 16 height 10
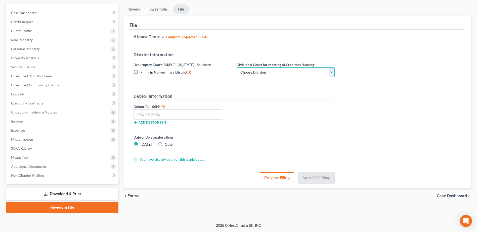
click at [317, 73] on select "Choose Division Central Eastern Western" at bounding box center [285, 72] width 98 height 10
select select "1"
click at [236, 67] on select "Choose Division Central Eastern Western" at bounding box center [285, 72] width 98 height 10
click at [151, 114] on input "text" at bounding box center [177, 115] width 89 height 10
paste input "484-04-0402"
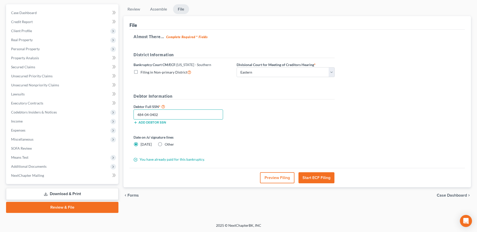
type input "484-04-0402"
click at [313, 176] on button "Start ECF Filing" at bounding box center [316, 177] width 36 height 11
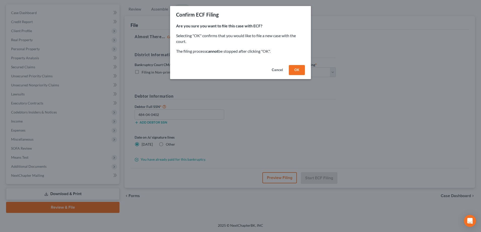
click at [293, 70] on button "OK" at bounding box center [297, 70] width 16 height 10
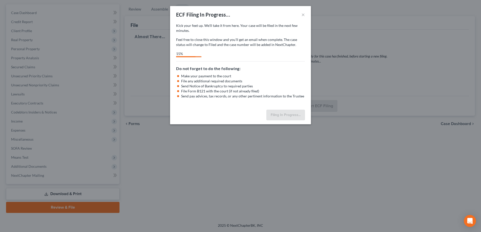
select select "1"
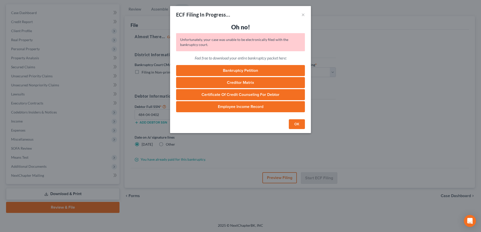
click at [301, 125] on button "OK" at bounding box center [297, 124] width 16 height 10
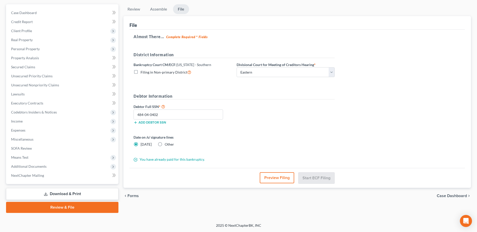
click at [295, 135] on div "Date on /s/ signature lines Today Other" at bounding box center [234, 143] width 206 height 16
click at [197, 113] on input "484-04-0402" at bounding box center [177, 115] width 89 height 10
drag, startPoint x: 197, startPoint y: 113, endPoint x: 106, endPoint y: 108, distance: 90.9
click at [106, 108] on div "Petition Navigation Case Dashboard Payments Invoices Payments Payments Credit R…" at bounding box center [239, 108] width 470 height 209
paste input "484-04-0402"
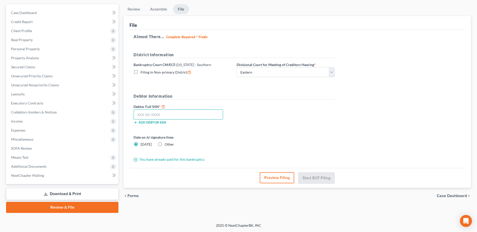
type input "484-04-0402"
click at [275, 71] on select "Choose Division Central Eastern Western" at bounding box center [285, 72] width 98 height 10
click at [240, 107] on div "Debtor Full SSN * 484-04-0402 Add debtor SSN" at bounding box center [234, 116] width 206 height 25
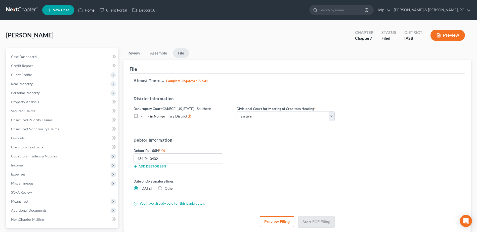
click at [90, 9] on link "Home" at bounding box center [86, 10] width 21 height 9
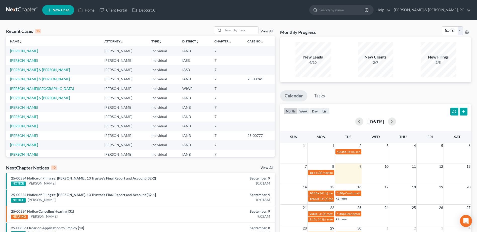
click at [24, 62] on link "[PERSON_NAME]" at bounding box center [24, 60] width 28 height 4
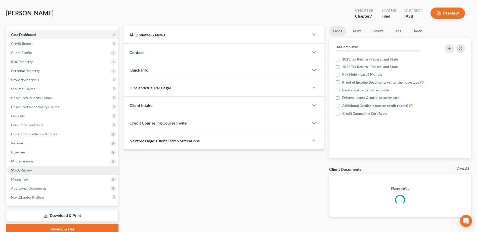
scroll to position [44, 0]
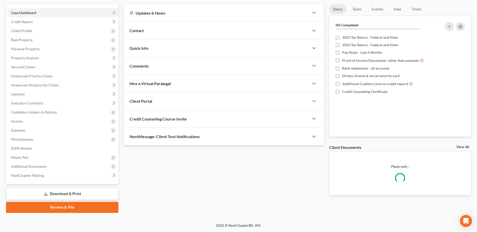
click at [71, 209] on link "Review & File" at bounding box center [62, 207] width 112 height 11
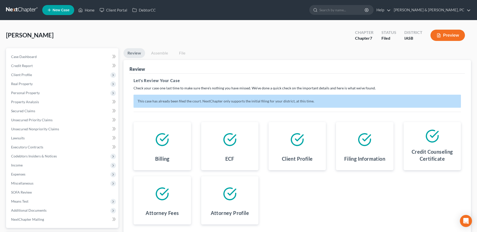
click at [161, 52] on link "Assemble" at bounding box center [159, 53] width 25 height 10
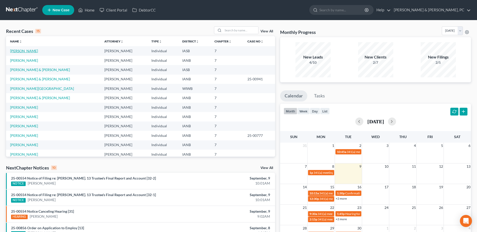
click at [31, 50] on link "[PERSON_NAME]" at bounding box center [24, 51] width 28 height 4
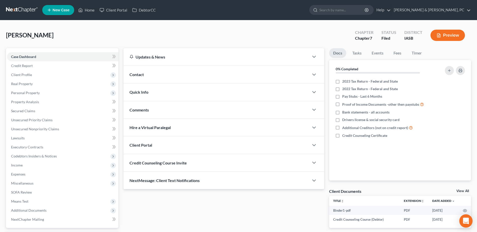
click at [464, 222] on icon "Open Intercom Messenger" at bounding box center [466, 221] width 6 height 7
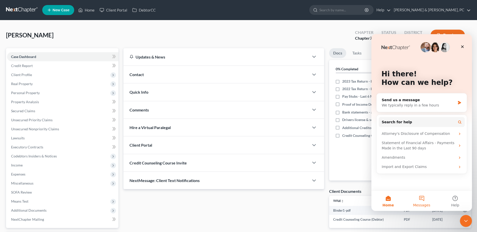
click at [424, 200] on button "Messages" at bounding box center [421, 201] width 33 height 20
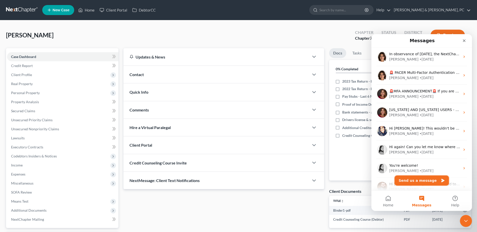
click at [420, 181] on button "Send us a message" at bounding box center [421, 181] width 54 height 10
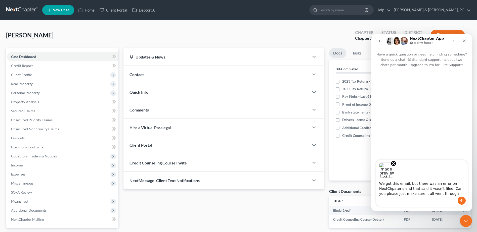
type textarea "We got this email, but there was an error on NextChpater's end that said it was…"
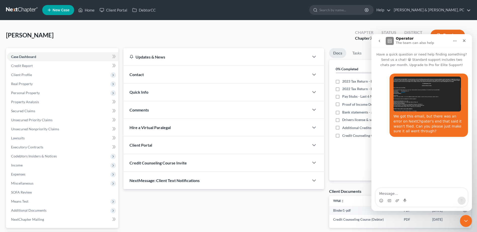
click at [412, 99] on img "Lauren says…" at bounding box center [426, 94] width 67 height 35
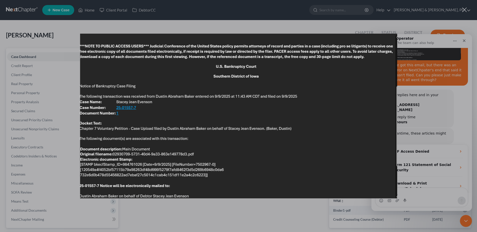
click at [234, 218] on div "Intercom messenger" at bounding box center [238, 116] width 477 height 232
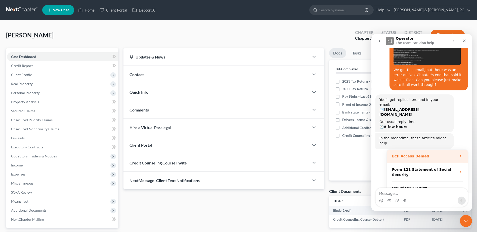
scroll to position [51, 0]
